Goal: Task Accomplishment & Management: Complete application form

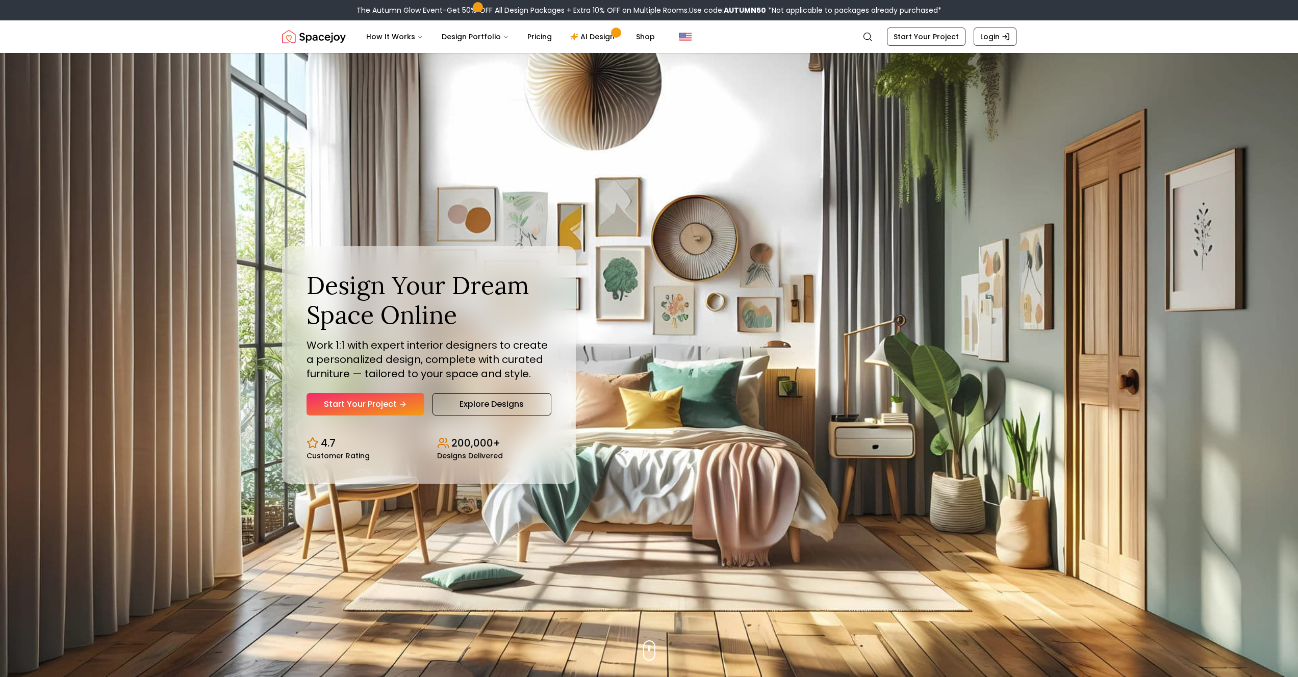
click at [413, 406] on link "Start Your Project" at bounding box center [366, 404] width 118 height 22
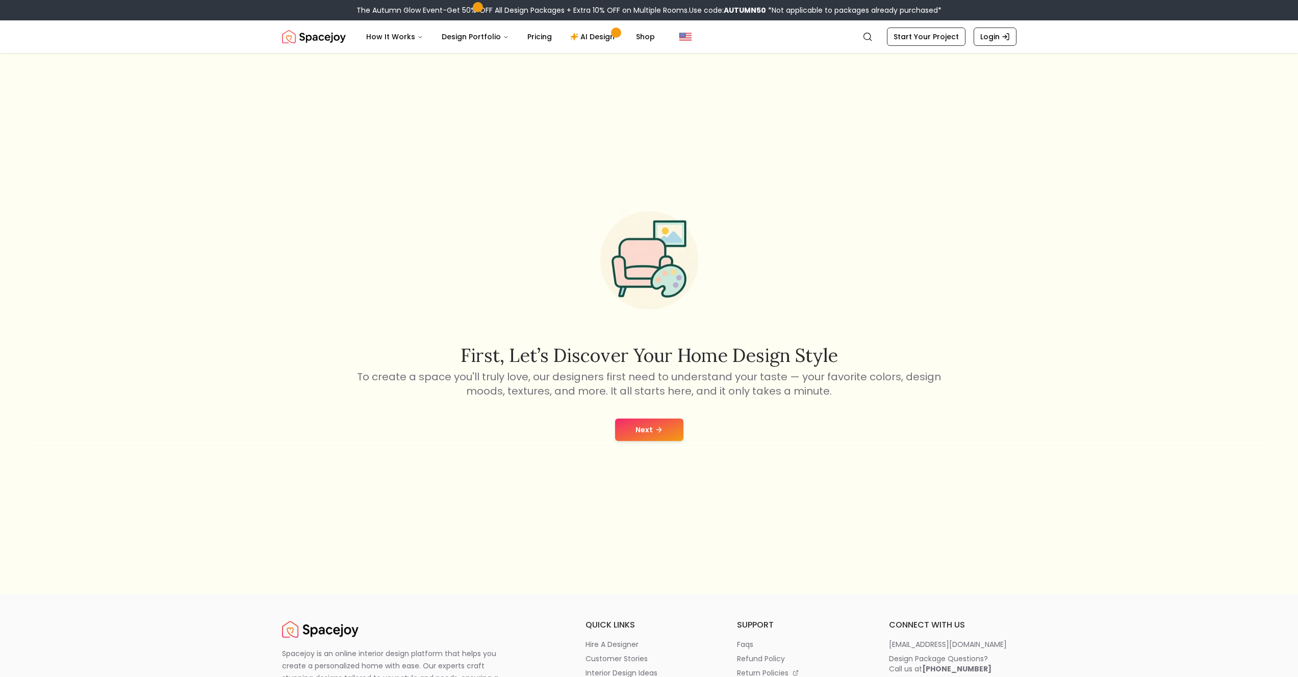
click at [659, 428] on icon at bounding box center [660, 430] width 3 height 5
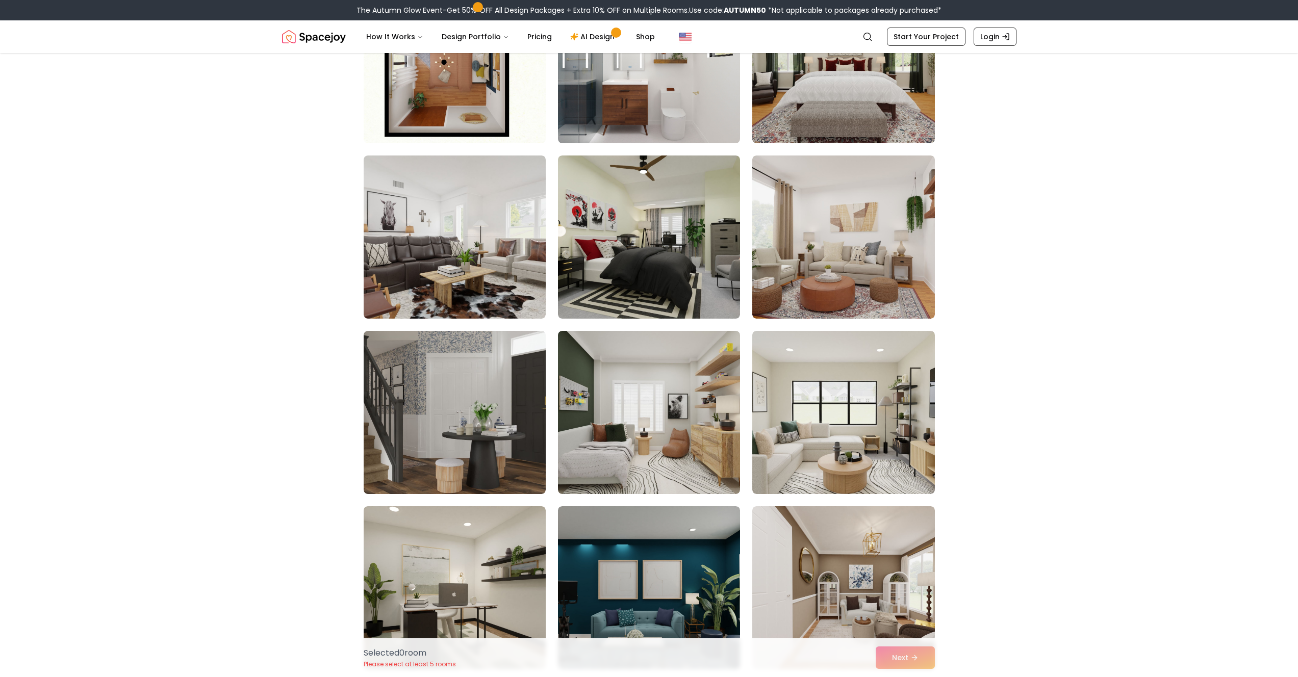
scroll to position [212, 0]
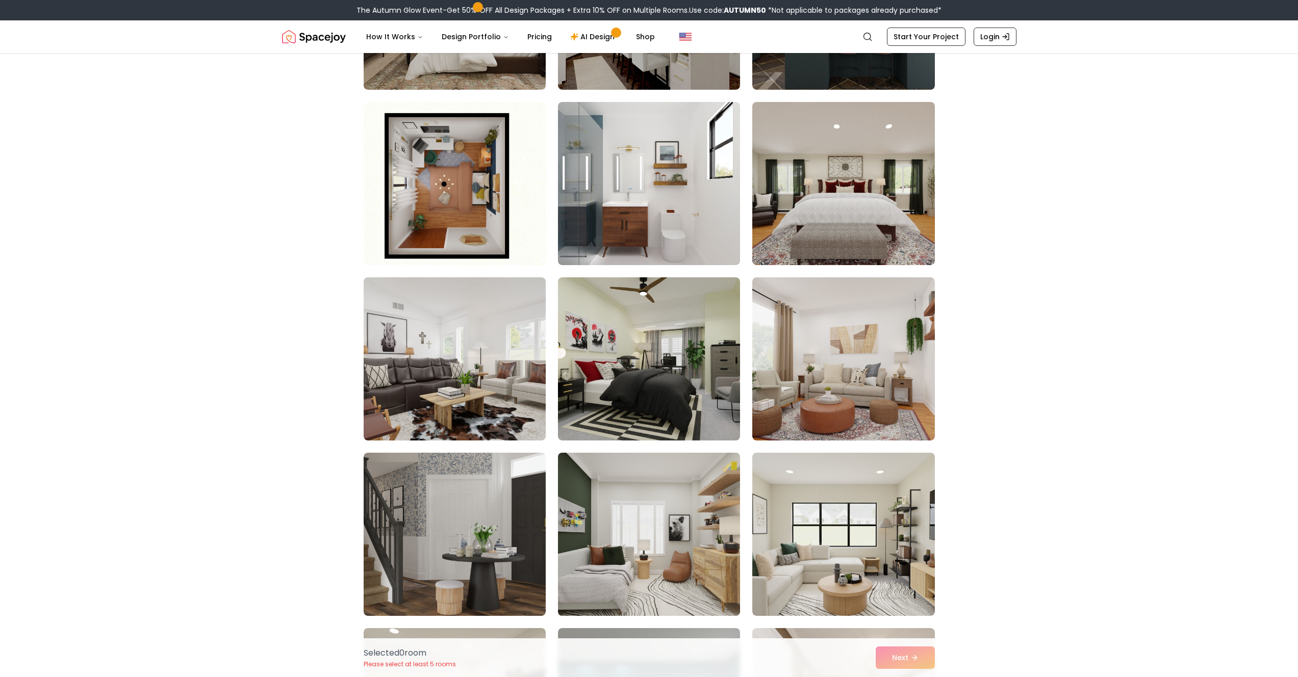
click at [704, 572] on img at bounding box center [648, 534] width 191 height 171
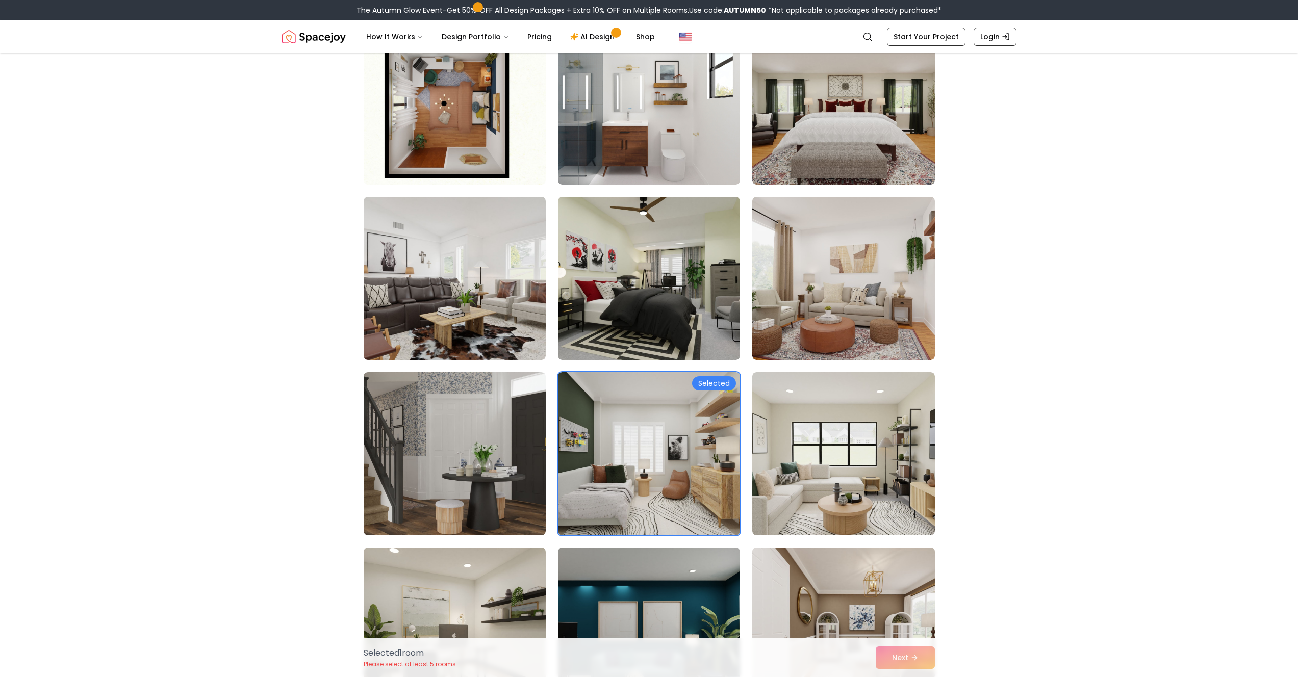
scroll to position [404, 0]
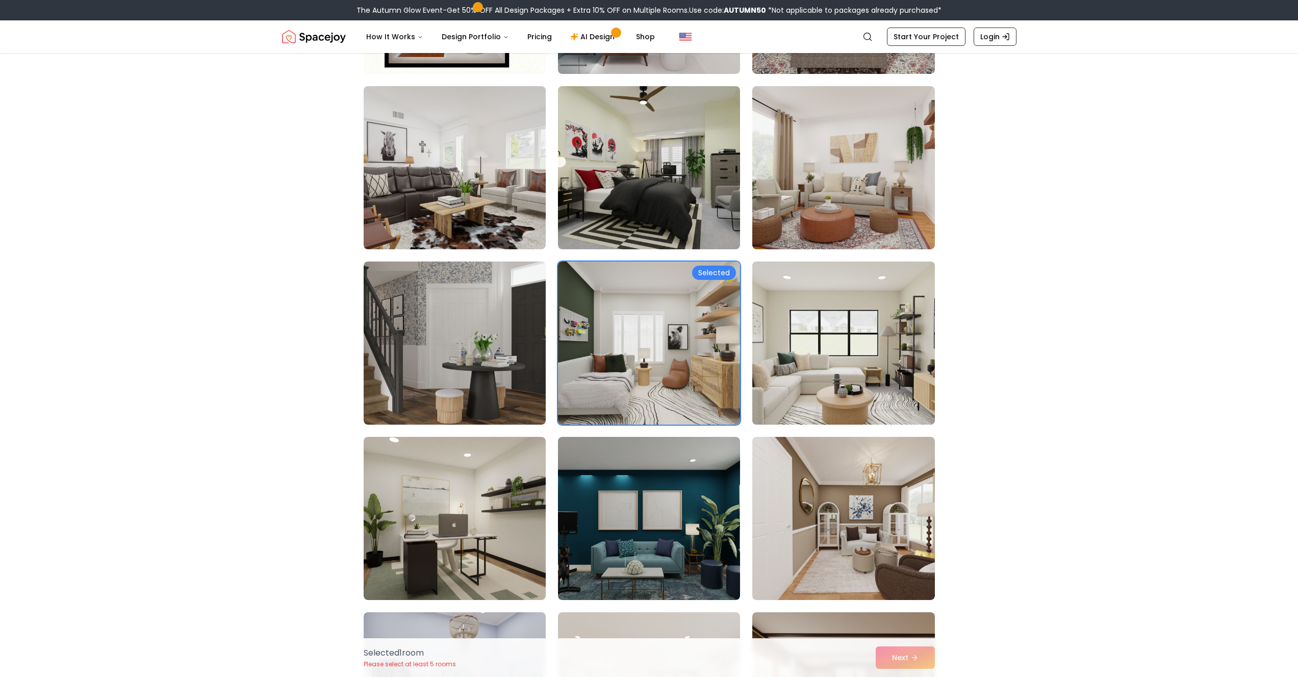
click at [899, 369] on img at bounding box center [843, 343] width 191 height 171
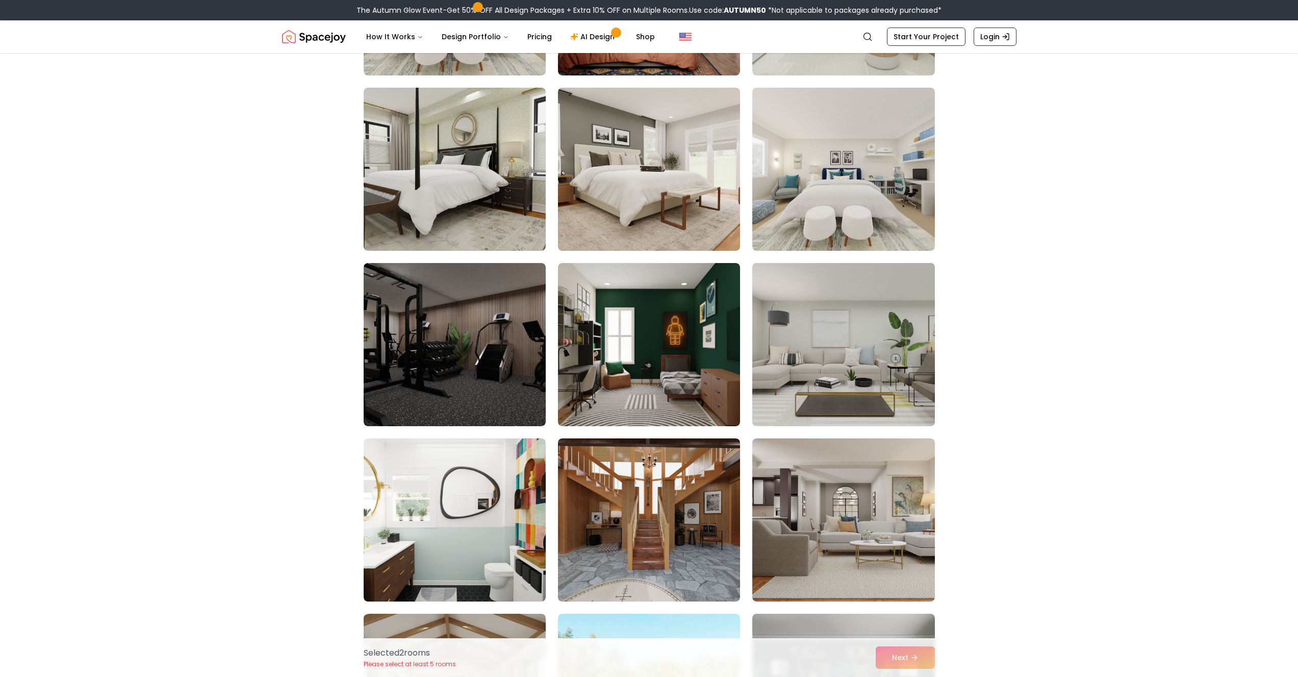
scroll to position [2860, 0]
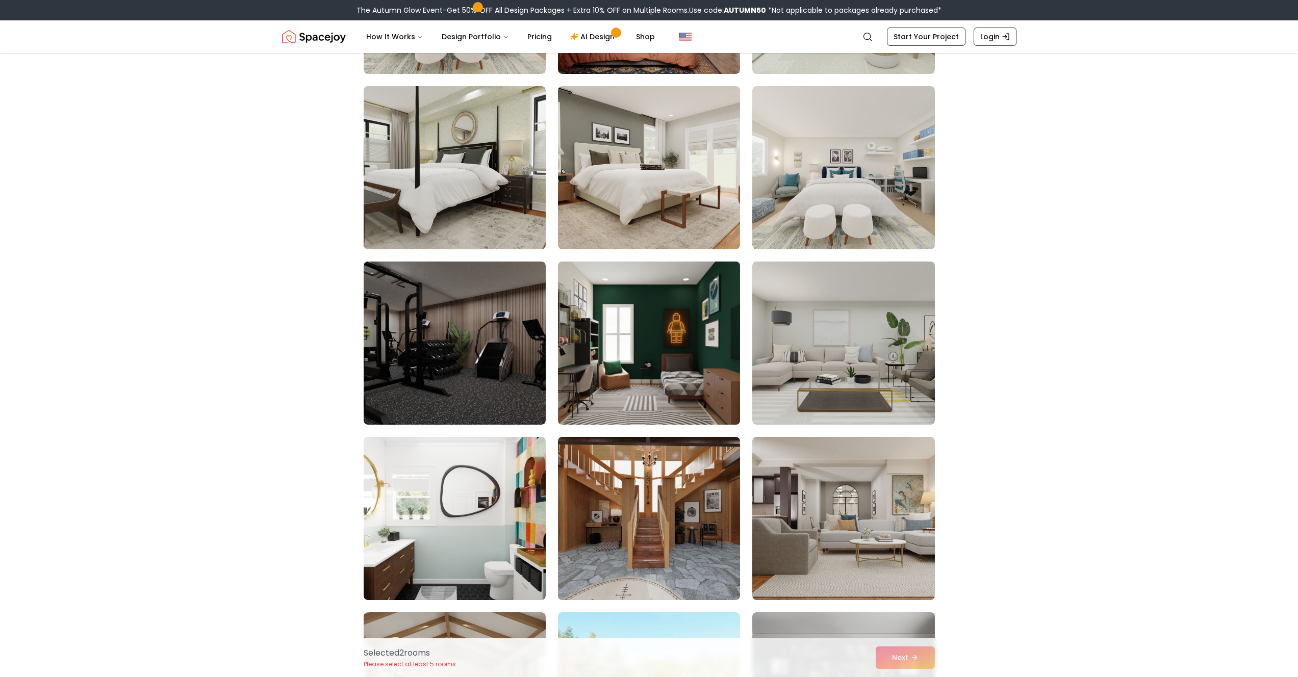
click at [666, 385] on img at bounding box center [648, 343] width 191 height 171
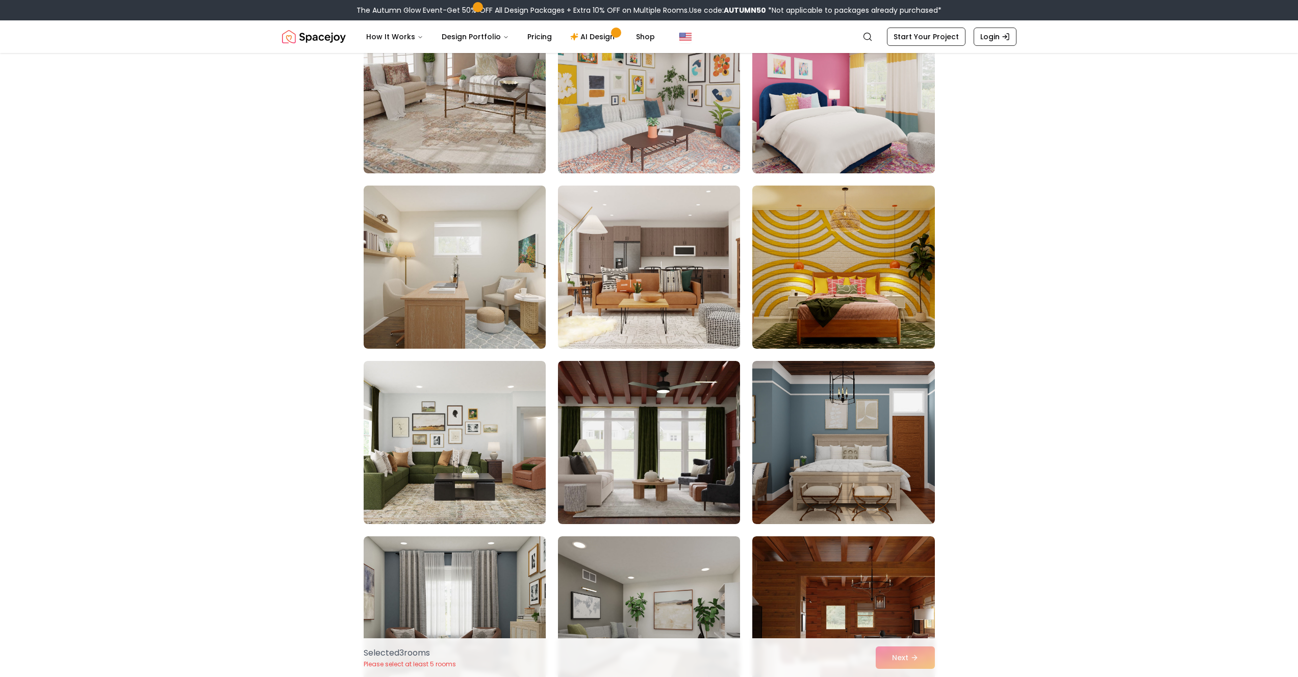
scroll to position [1398, 0]
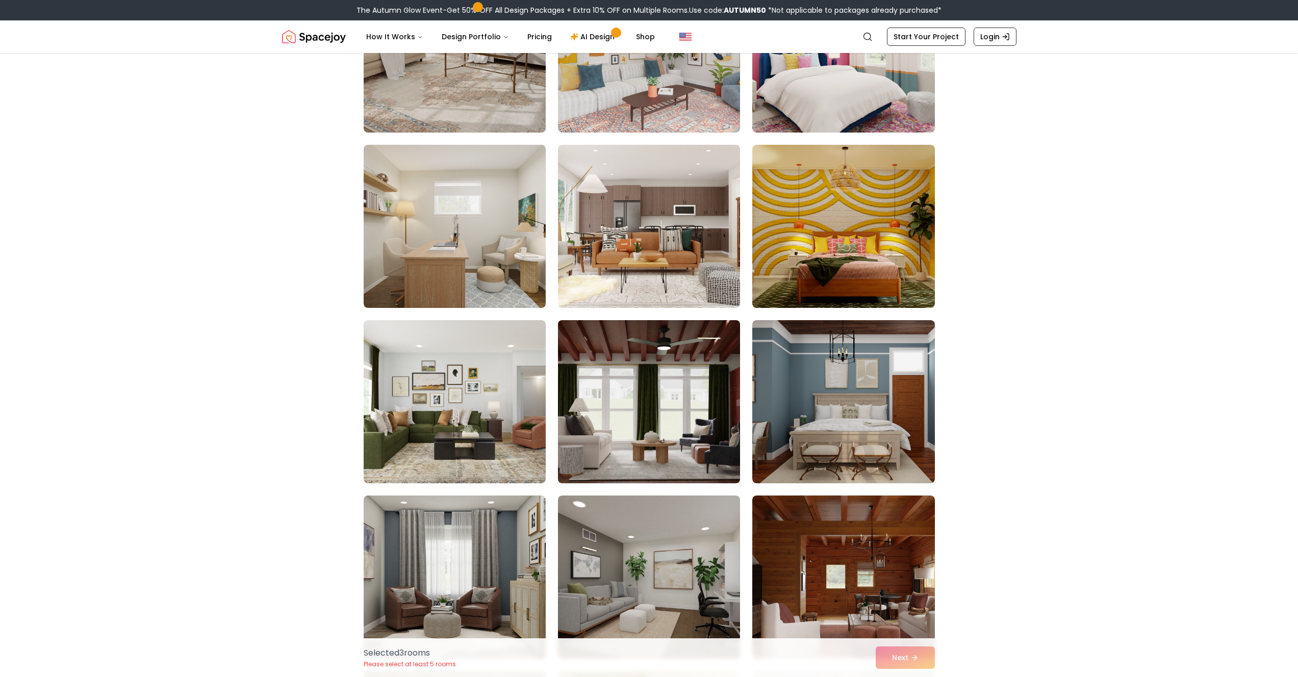
click at [593, 458] on img at bounding box center [648, 401] width 191 height 171
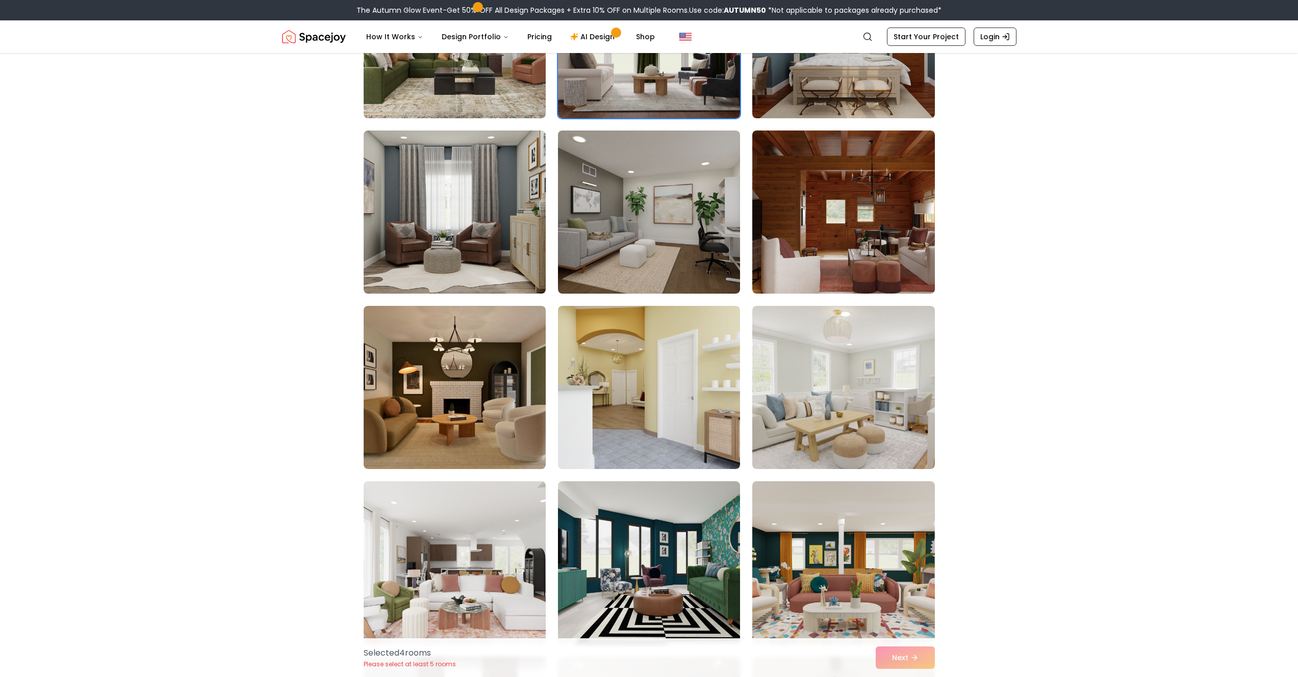
scroll to position [1764, 0]
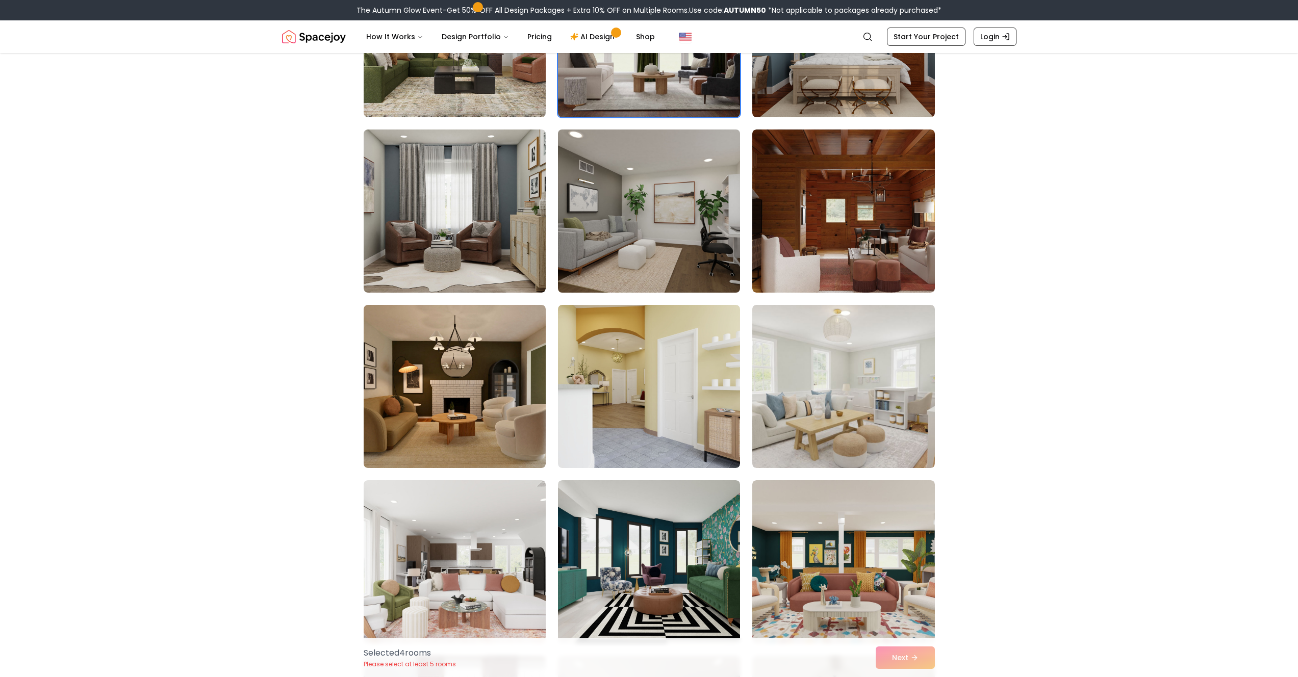
click at [643, 231] on img at bounding box center [648, 210] width 191 height 171
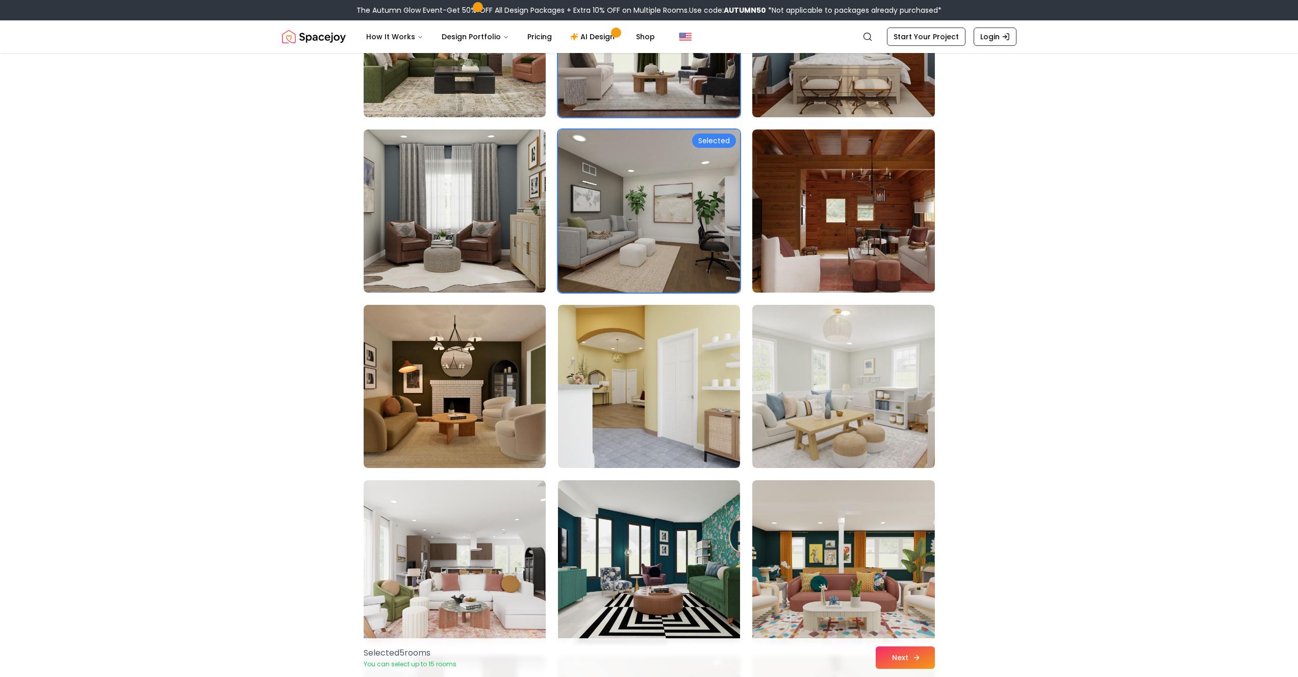
click at [905, 662] on button "Next" at bounding box center [905, 658] width 59 height 22
